Goal: Register for event/course

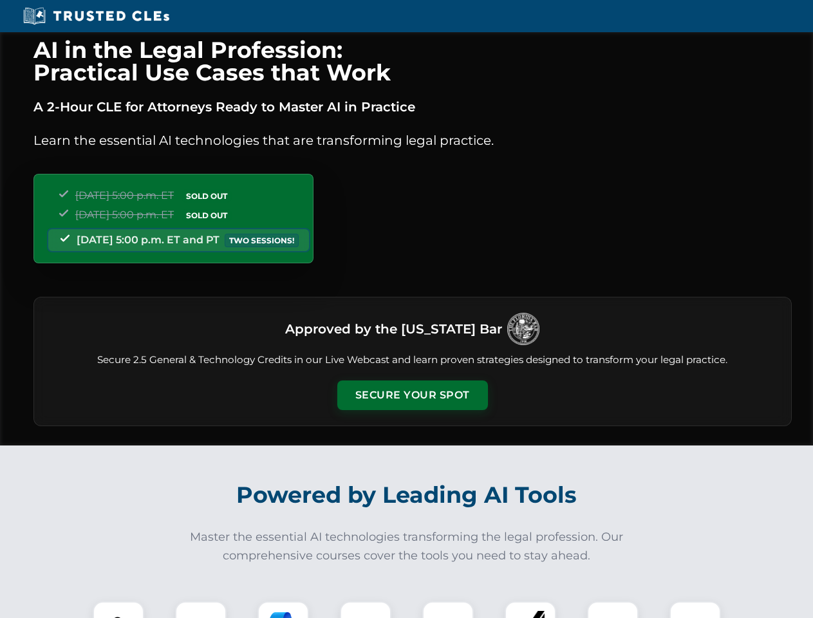
click at [412, 395] on button "Secure Your Spot" at bounding box center [412, 396] width 151 height 30
click at [119, 610] on img at bounding box center [118, 627] width 37 height 37
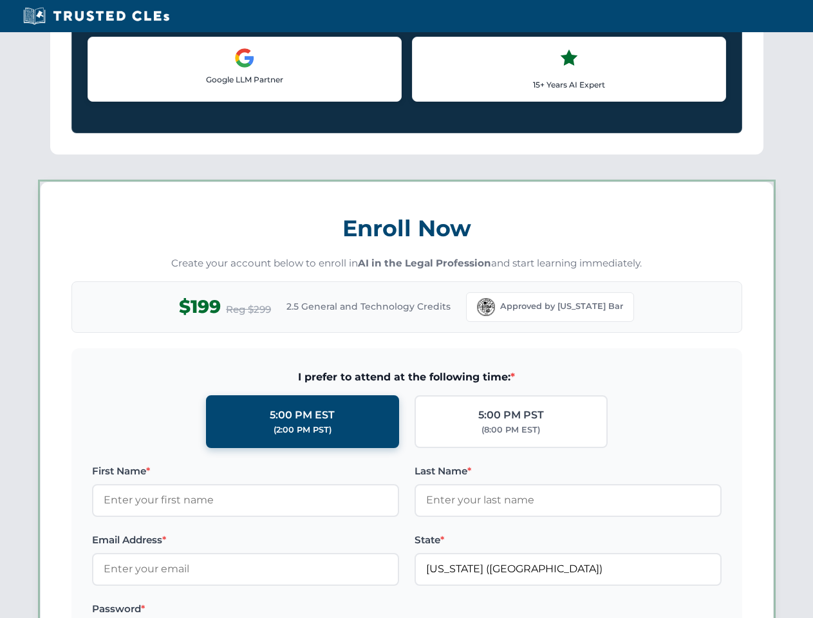
click at [283, 610] on label "Password *" at bounding box center [245, 609] width 307 height 15
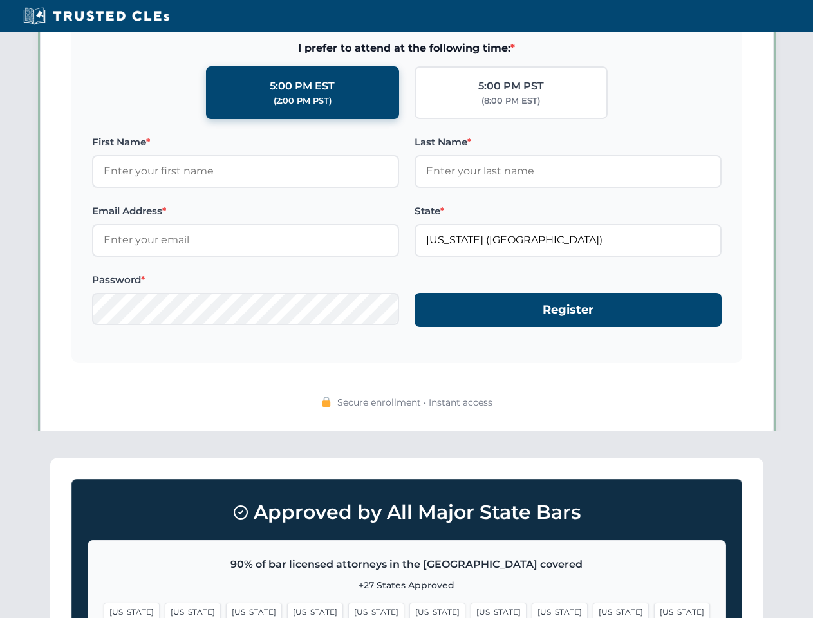
click at [593, 610] on span "[US_STATE]" at bounding box center [621, 612] width 56 height 19
